Goal: Navigation & Orientation: Find specific page/section

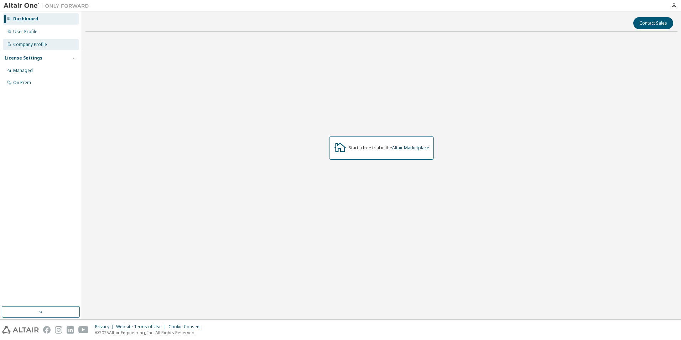
click at [32, 44] on div "Company Profile" at bounding box center [30, 45] width 34 height 6
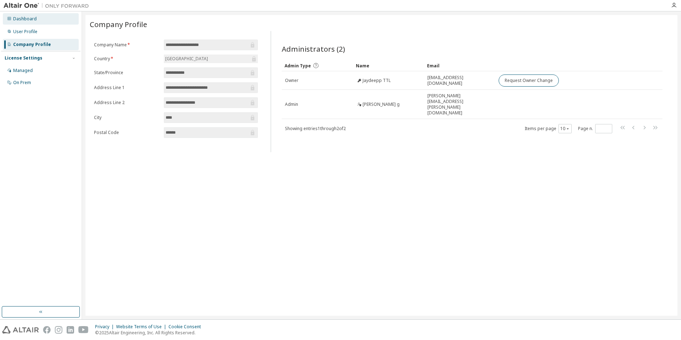
click at [24, 18] on div "Dashboard" at bounding box center [25, 19] width 24 height 6
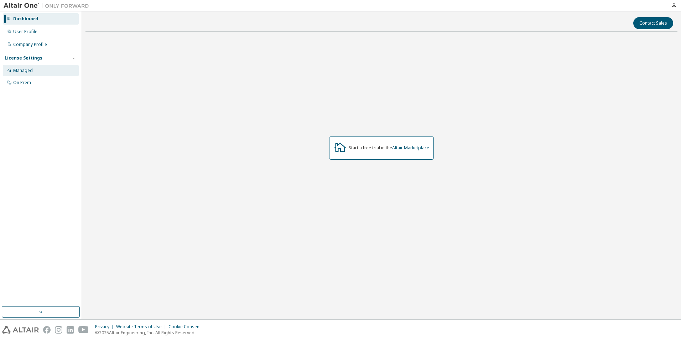
click at [25, 65] on div "Managed" at bounding box center [41, 70] width 76 height 11
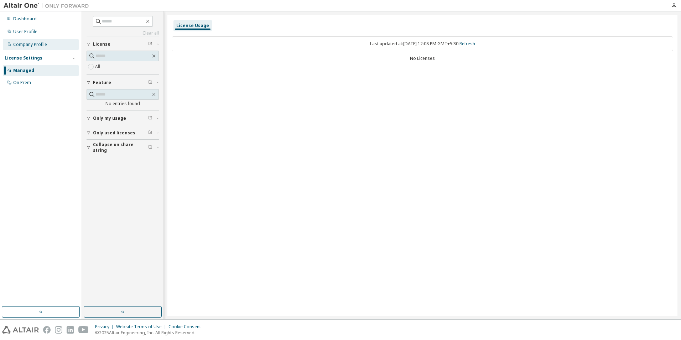
click at [26, 43] on div "Company Profile" at bounding box center [30, 45] width 34 height 6
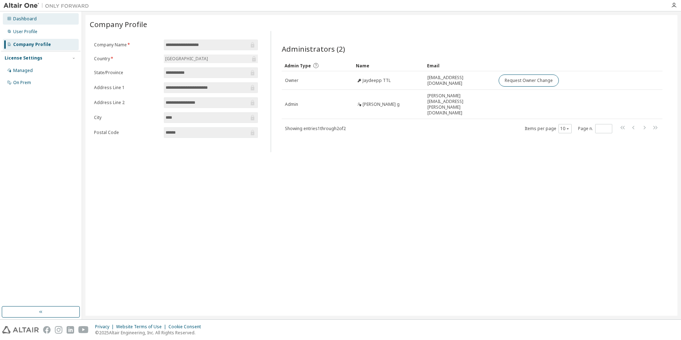
click at [25, 21] on div "Dashboard" at bounding box center [25, 19] width 24 height 6
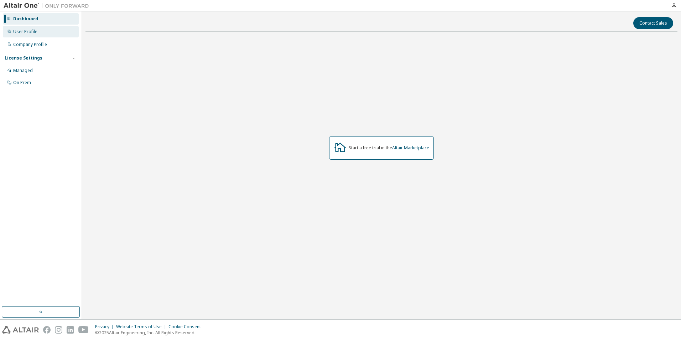
click at [31, 30] on div "User Profile" at bounding box center [25, 32] width 24 height 6
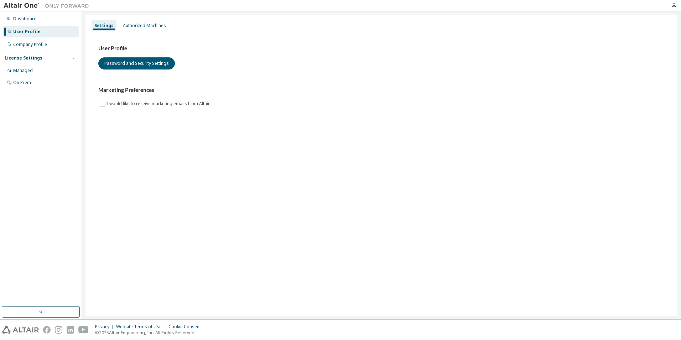
click at [19, 6] on img at bounding box center [48, 5] width 89 height 7
click at [61, 11] on div at bounding box center [340, 5] width 681 height 11
click at [672, 4] on icon "button" at bounding box center [674, 5] width 6 height 6
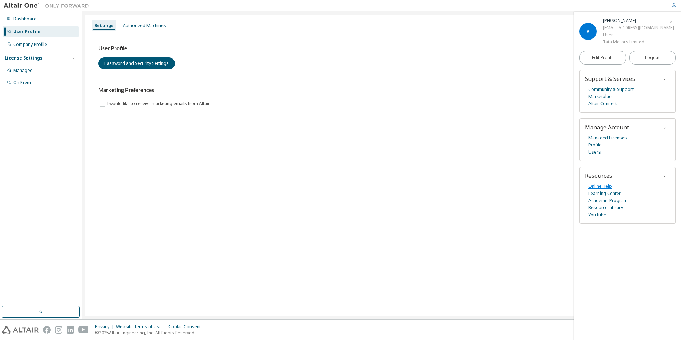
click at [603, 185] on link "Online Help" at bounding box center [600, 186] width 24 height 7
click at [672, 22] on icon "button" at bounding box center [671, 22] width 4 height 4
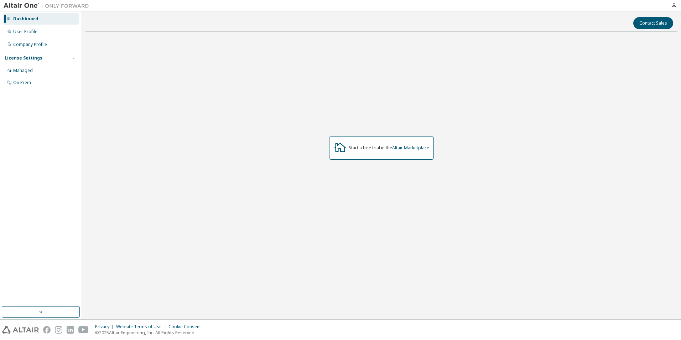
click at [27, 4] on img at bounding box center [48, 5] width 89 height 7
click at [21, 4] on img at bounding box center [48, 5] width 89 height 7
click at [19, 31] on div "User Profile" at bounding box center [25, 32] width 24 height 6
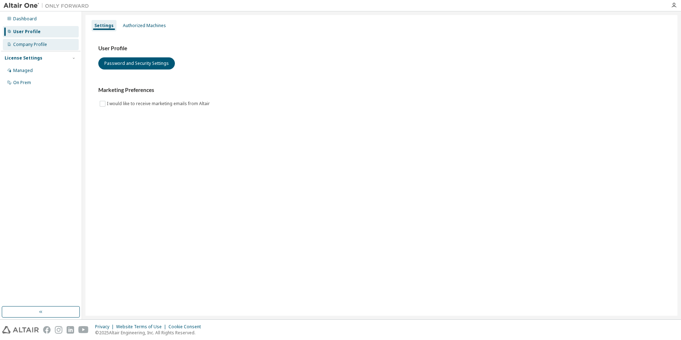
click at [30, 45] on div "Company Profile" at bounding box center [30, 45] width 34 height 6
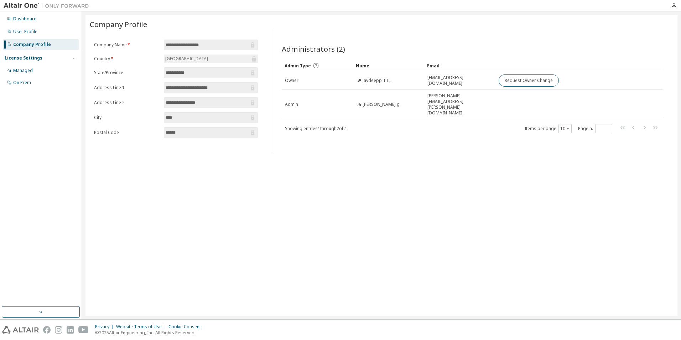
click at [23, 57] on div "License Settings" at bounding box center [24, 58] width 38 height 6
click at [29, 17] on div "Dashboard" at bounding box center [25, 19] width 24 height 6
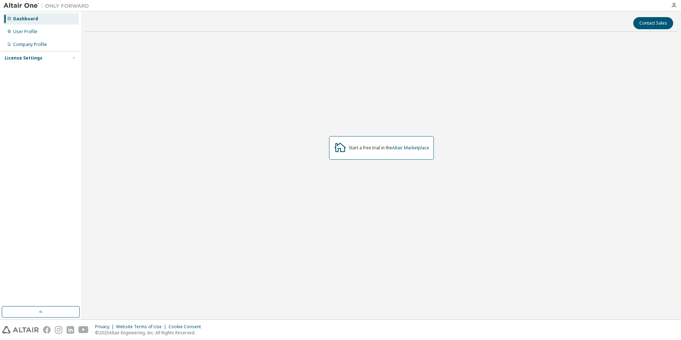
click at [674, 2] on div at bounding box center [674, 5] width 14 height 11
click at [413, 149] on link "Altair Marketplace" at bounding box center [410, 148] width 37 height 6
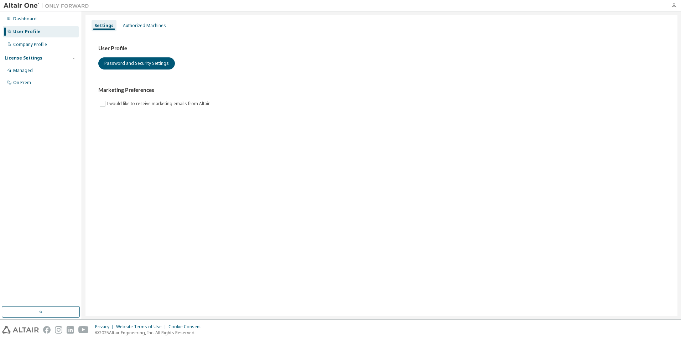
click at [675, 4] on icon "button" at bounding box center [674, 5] width 6 height 6
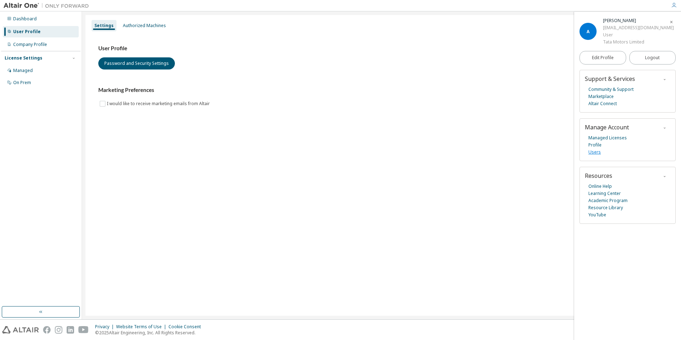
click at [597, 153] on link "Users" at bounding box center [594, 152] width 12 height 7
click at [597, 213] on link "YouTube" at bounding box center [597, 214] width 18 height 7
click at [607, 209] on link "Resource Library" at bounding box center [605, 207] width 35 height 7
